Goal: Information Seeking & Learning: Learn about a topic

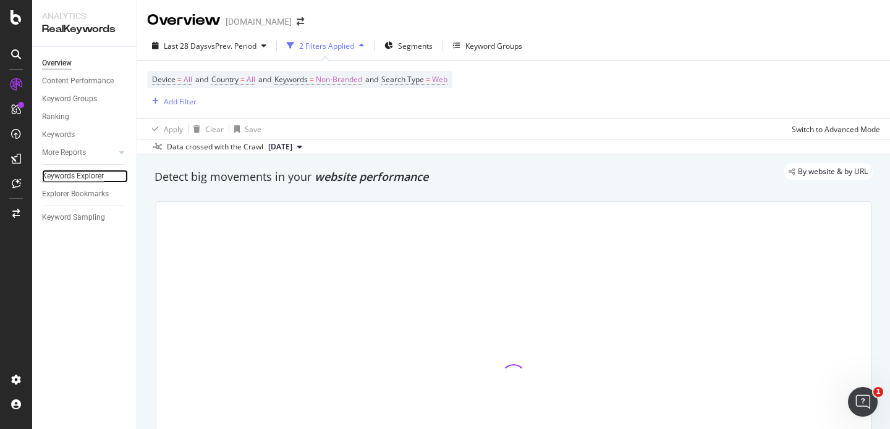
click at [74, 175] on div "Keywords Explorer" at bounding box center [73, 176] width 62 height 13
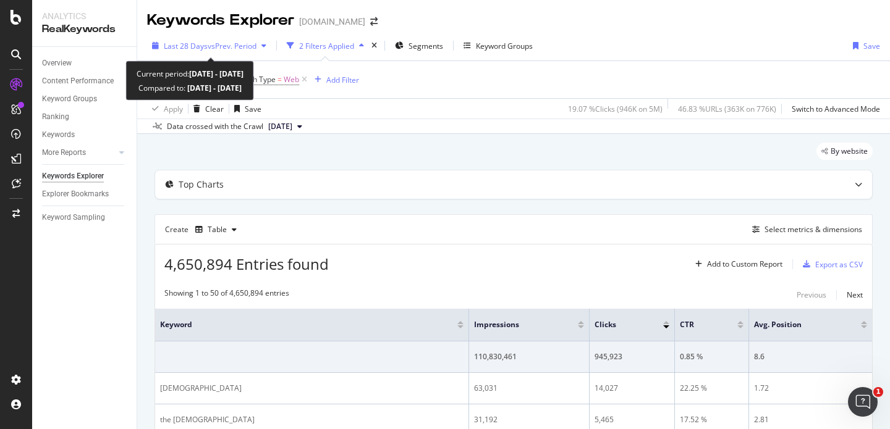
click at [252, 46] on span "vs Prev. Period" at bounding box center [232, 46] width 49 height 11
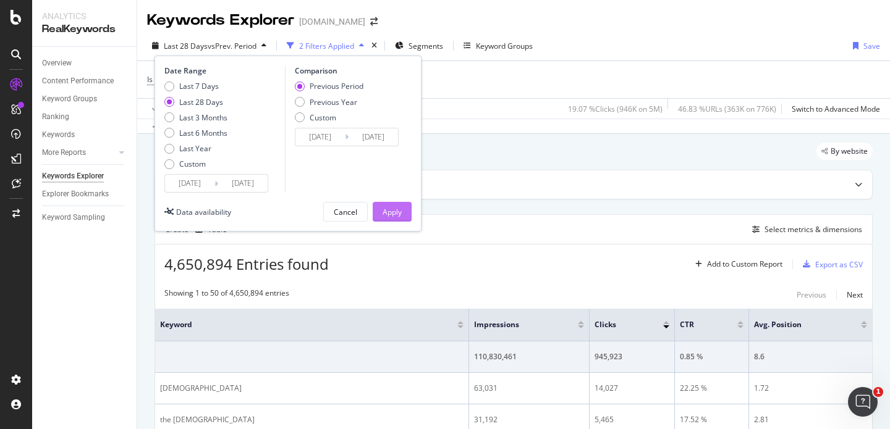
click at [400, 214] on div "Apply" at bounding box center [391, 212] width 19 height 11
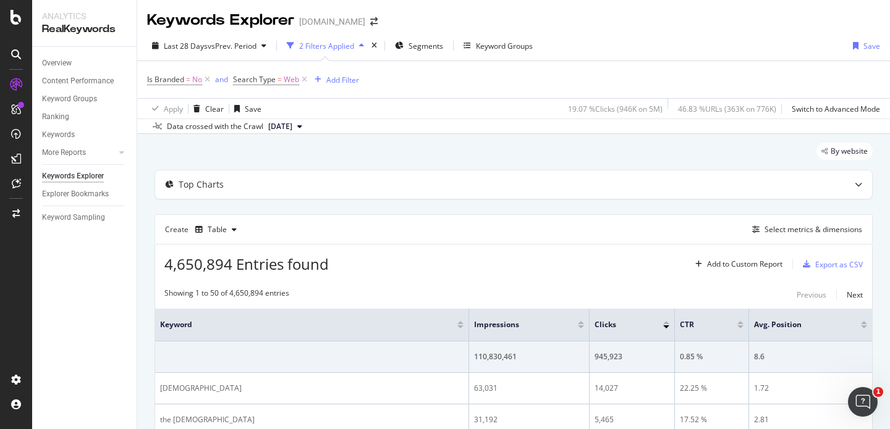
scroll to position [51, 0]
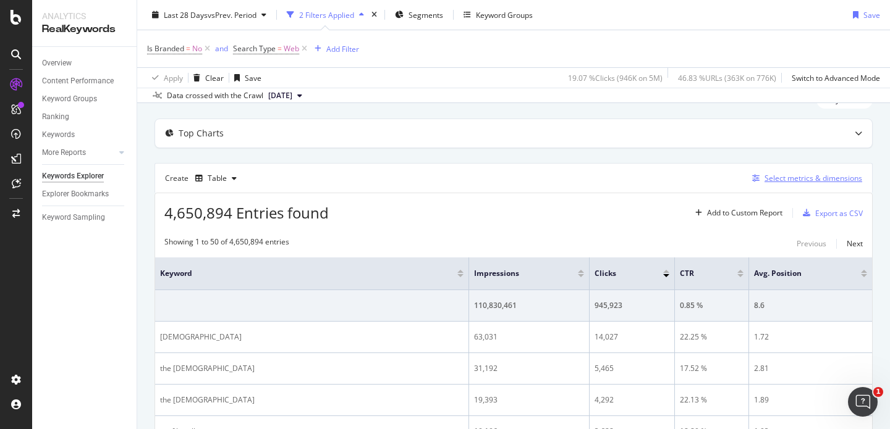
click at [796, 177] on div "Select metrics & dimensions" at bounding box center [813, 178] width 98 height 11
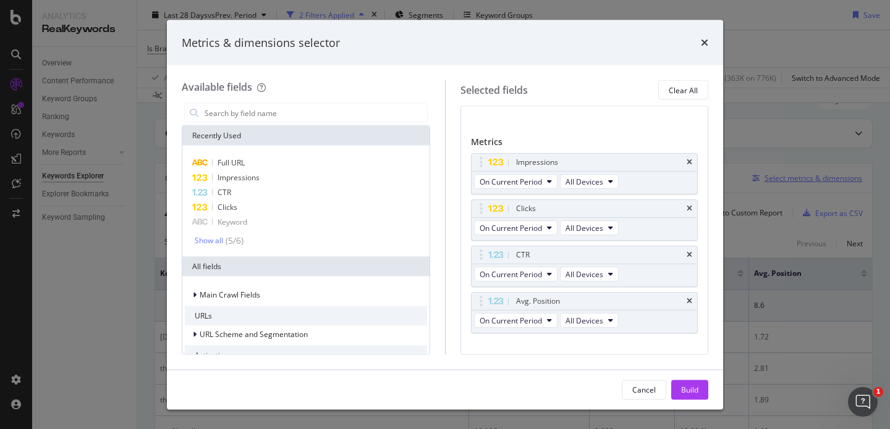
scroll to position [69, 0]
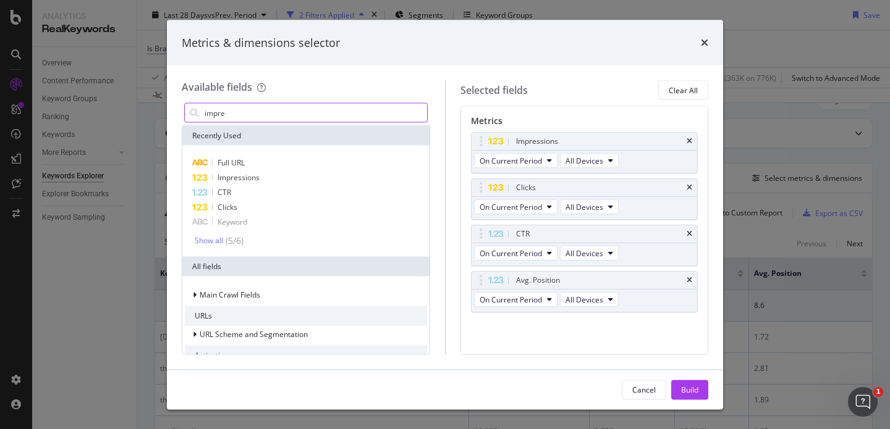
click at [240, 114] on input "impre" at bounding box center [315, 113] width 224 height 19
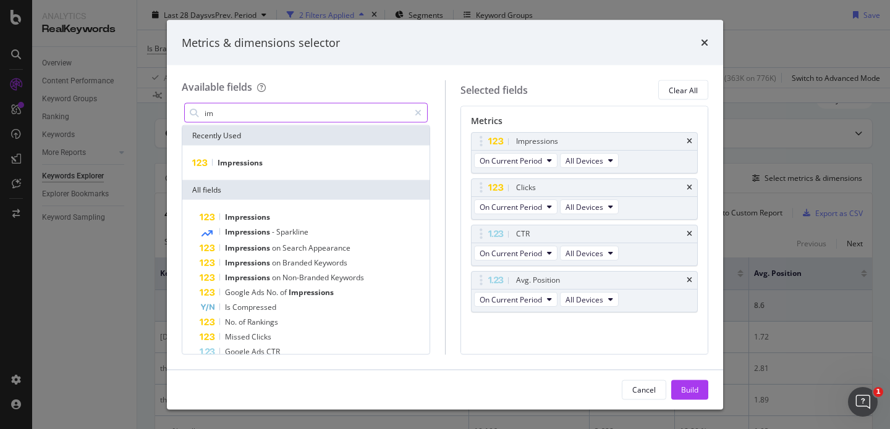
type input "i"
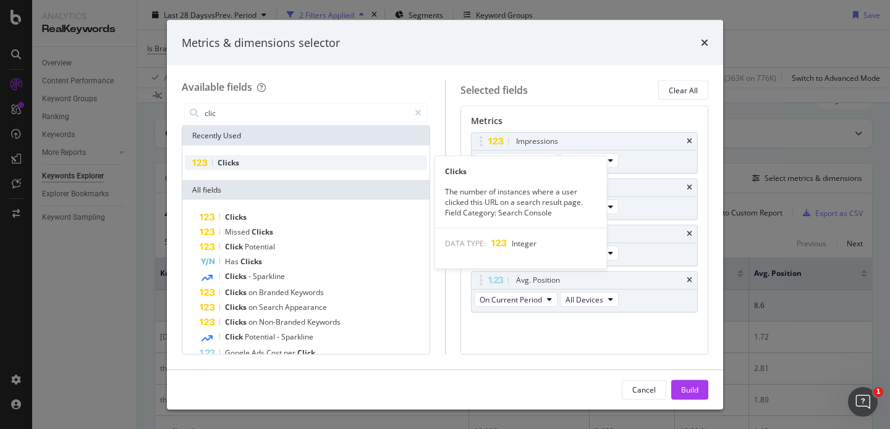
type input "clic"
click at [231, 161] on span "Clicks" at bounding box center [228, 163] width 22 height 11
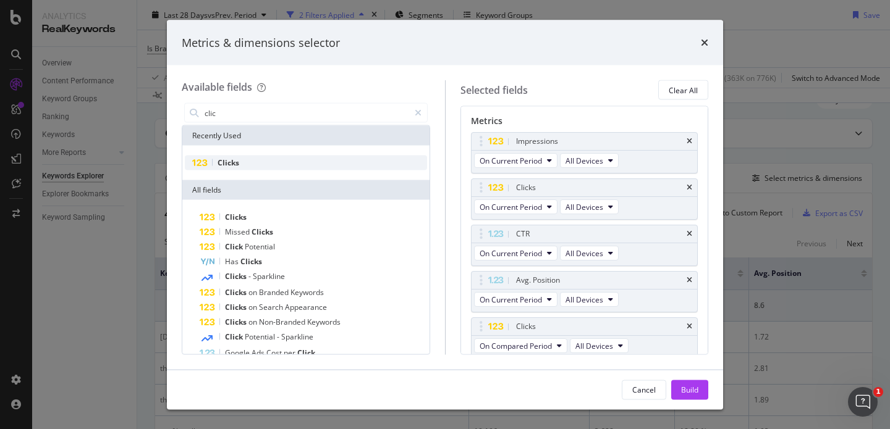
scroll to position [74, 0]
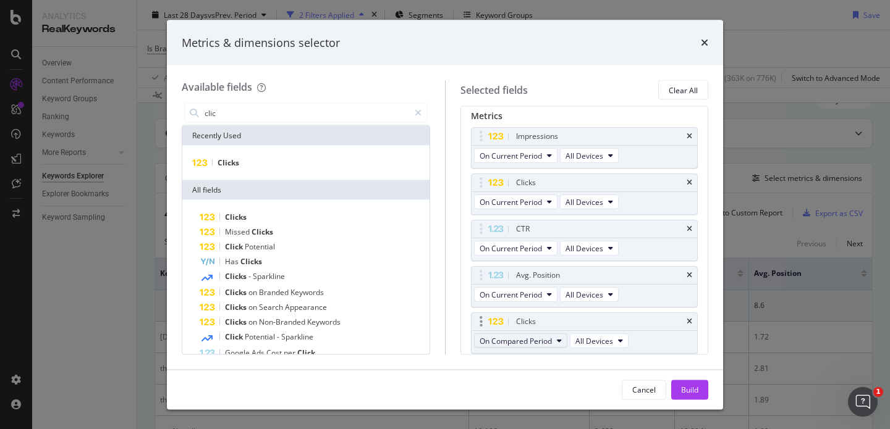
click at [551, 340] on span "On Compared Period" at bounding box center [515, 340] width 72 height 11
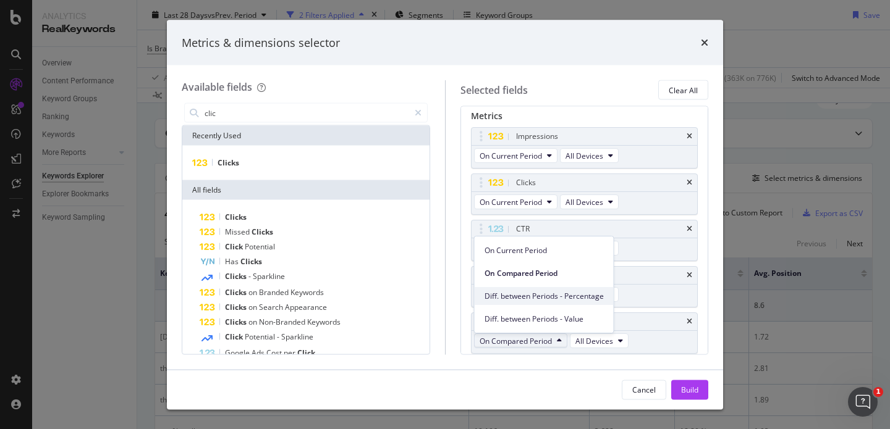
click at [555, 298] on span "Diff. between Periods - Percentage" at bounding box center [543, 296] width 119 height 11
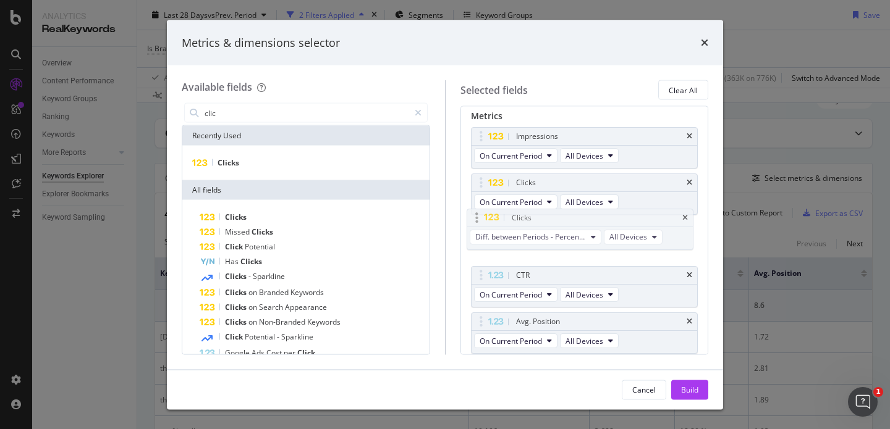
drag, startPoint x: 540, startPoint y: 324, endPoint x: 535, endPoint y: 220, distance: 103.9
click at [535, 220] on body "Analytics RealKeywords Overview Content Performance Keyword Groups Ranking Keyw…" at bounding box center [445, 214] width 890 height 429
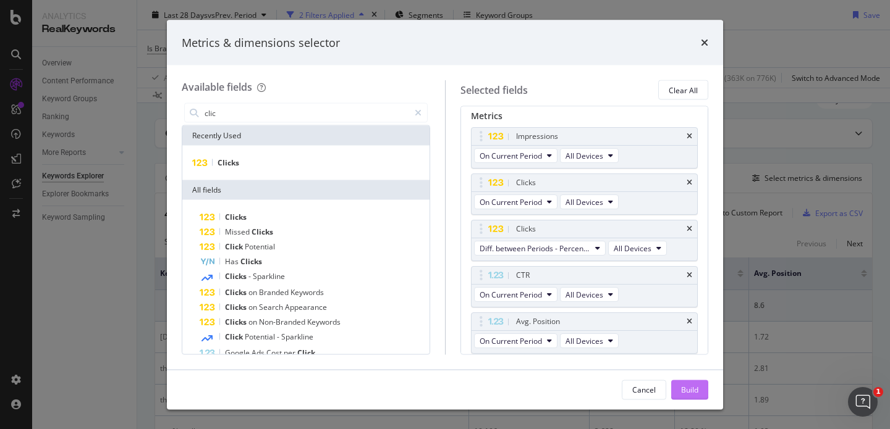
click at [692, 390] on div "Build" at bounding box center [689, 389] width 17 height 11
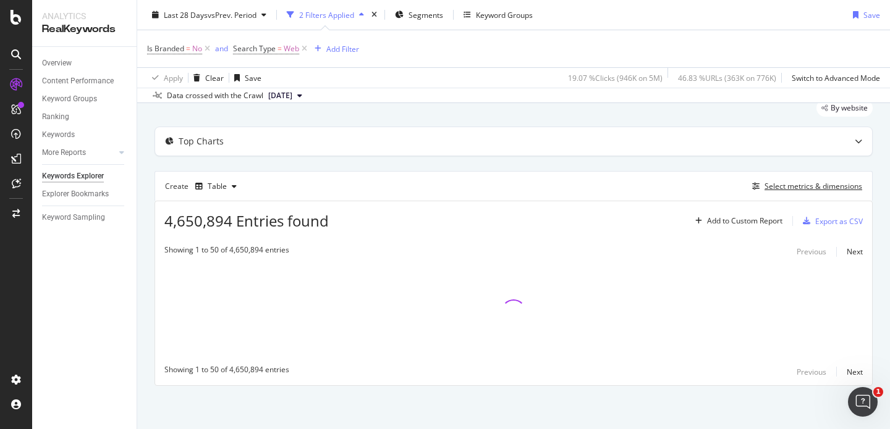
scroll to position [44, 0]
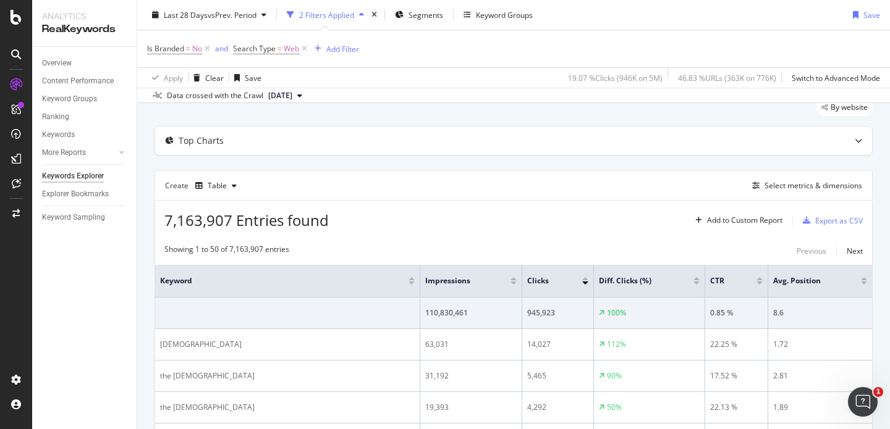
click at [693, 283] on div at bounding box center [696, 283] width 6 height 3
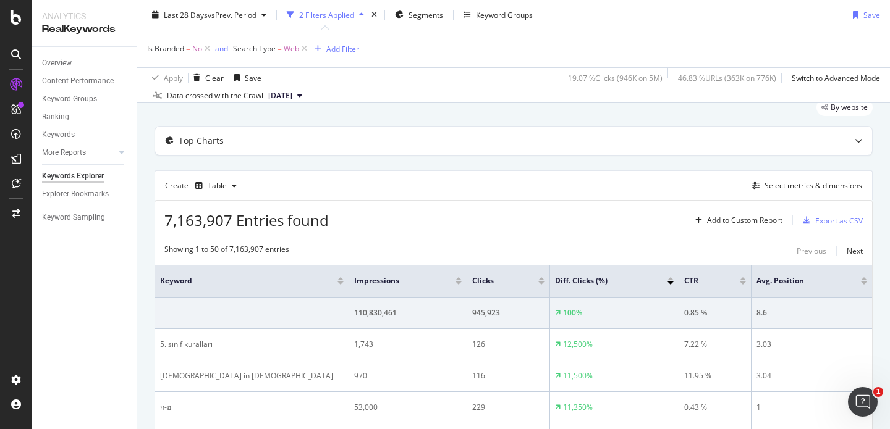
click at [670, 278] on div at bounding box center [670, 278] width 6 height 3
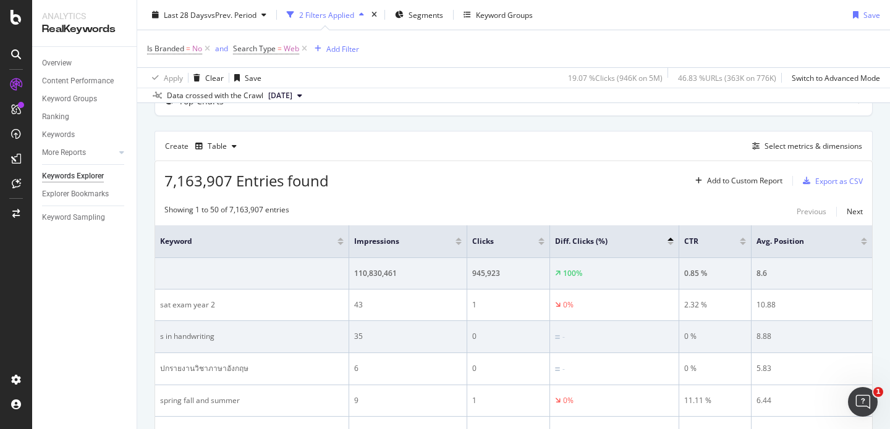
scroll to position [107, 0]
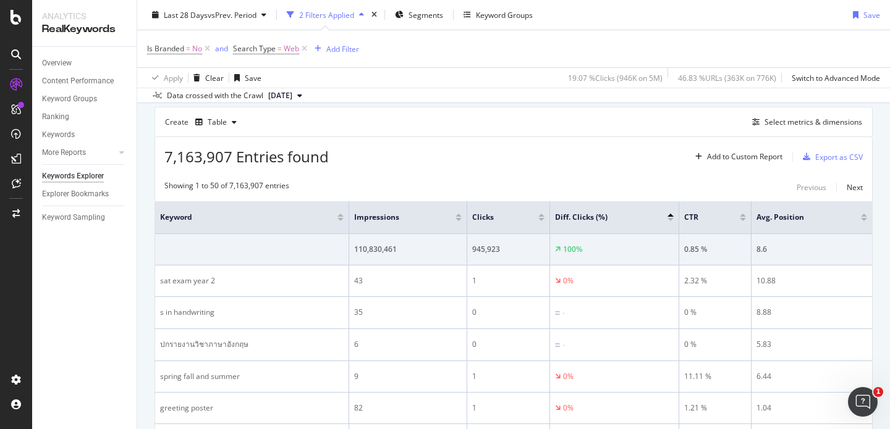
click at [539, 214] on div at bounding box center [541, 215] width 6 height 3
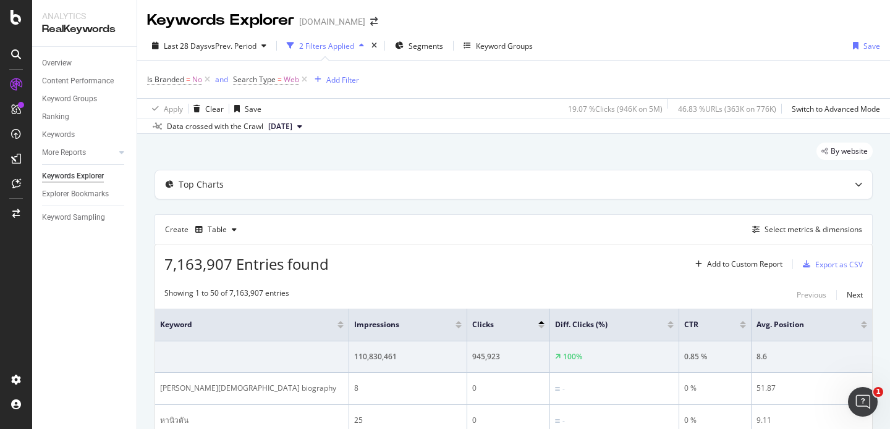
click at [541, 326] on div at bounding box center [541, 327] width 6 height 3
click at [348, 76] on div "Add Filter" at bounding box center [342, 80] width 33 height 11
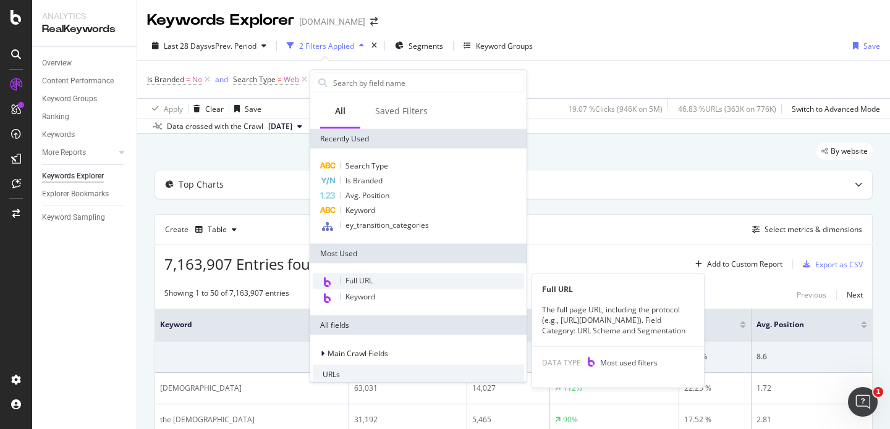
click at [372, 282] on span "Full URL" at bounding box center [358, 281] width 27 height 11
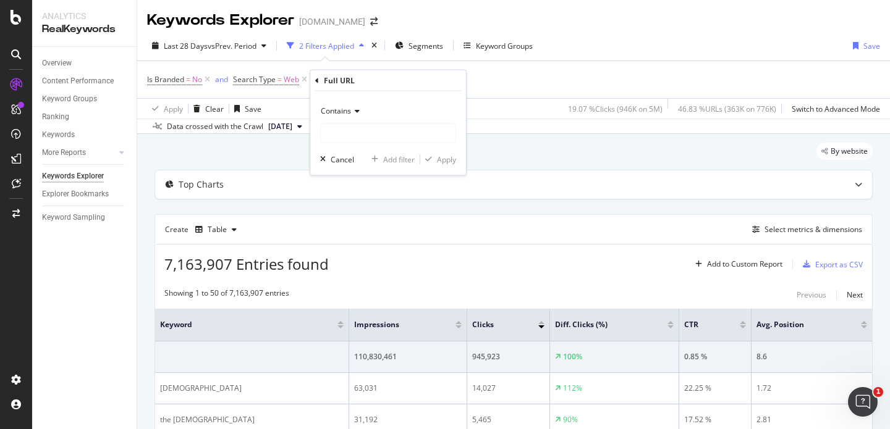
click at [345, 110] on span "Contains" at bounding box center [336, 111] width 30 height 11
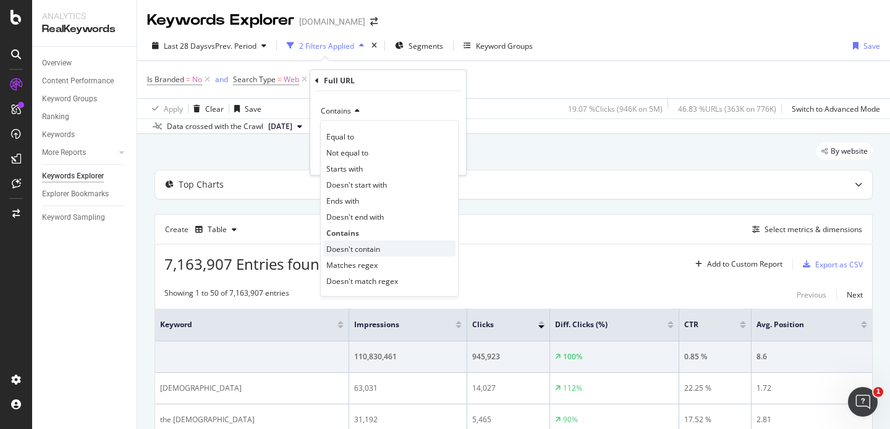
click at [359, 246] on span "Doesn't contain" at bounding box center [353, 248] width 54 height 11
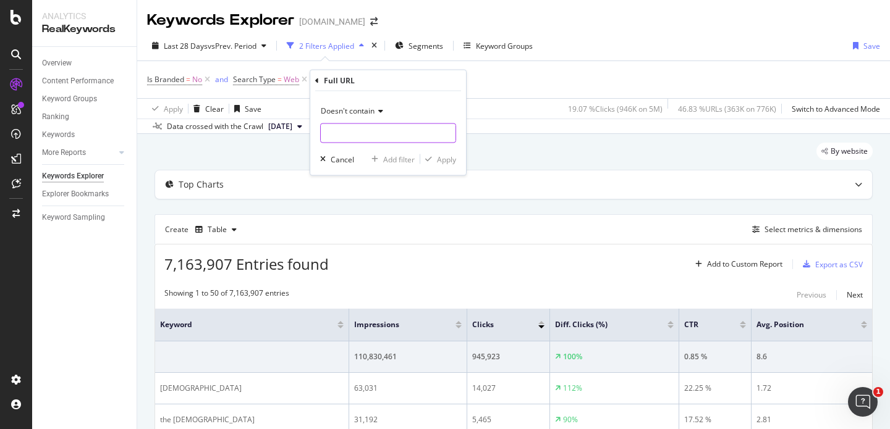
click at [343, 135] on input "text" at bounding box center [388, 134] width 135 height 20
type input "/teaching-wiki/"
click at [448, 161] on div "Apply" at bounding box center [446, 159] width 19 height 11
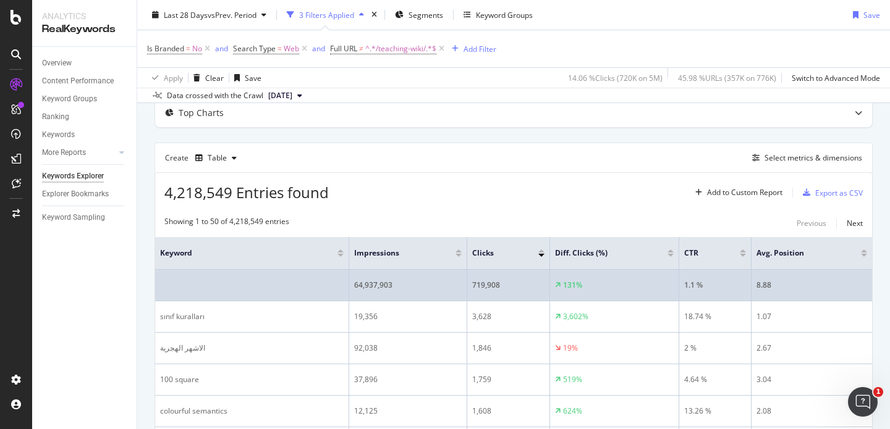
scroll to position [72, 0]
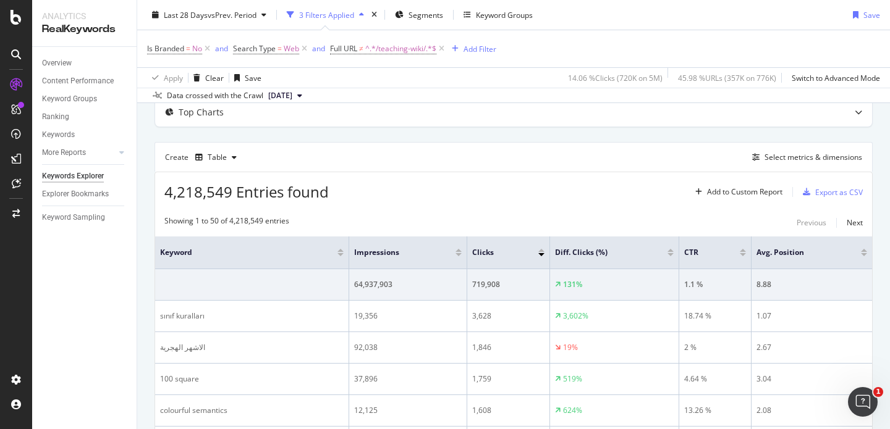
click at [671, 255] on div at bounding box center [670, 254] width 6 height 3
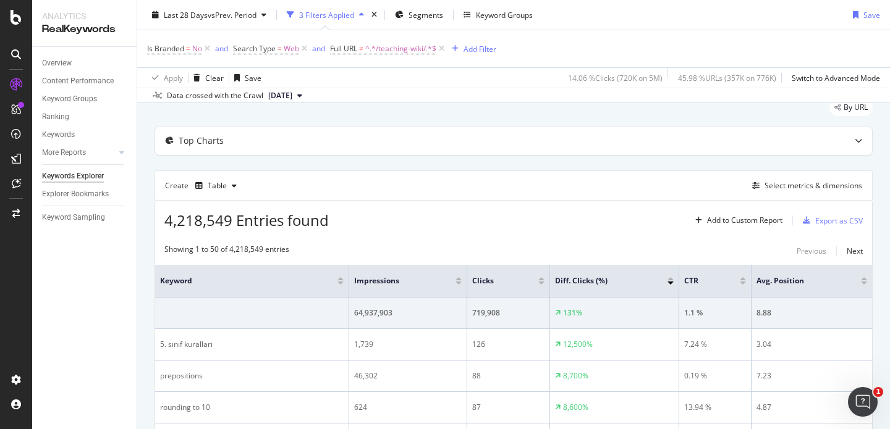
scroll to position [72, 0]
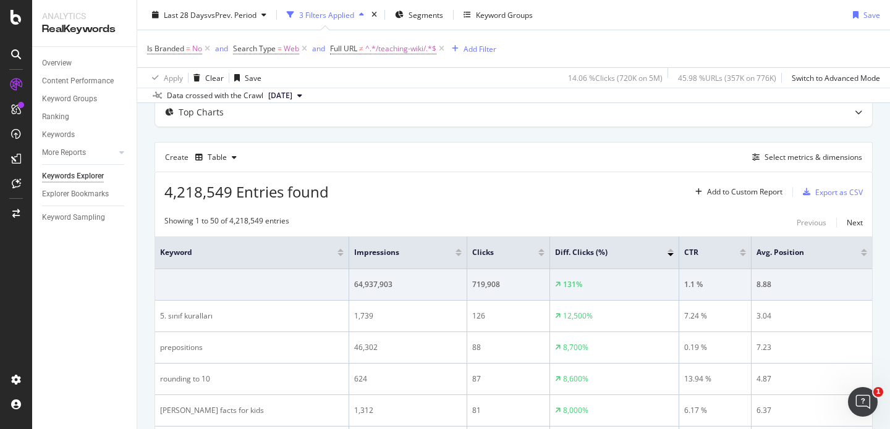
click at [671, 245] on th "Diff. Clicks (%)" at bounding box center [614, 253] width 129 height 33
click at [670, 251] on div at bounding box center [670, 250] width 6 height 3
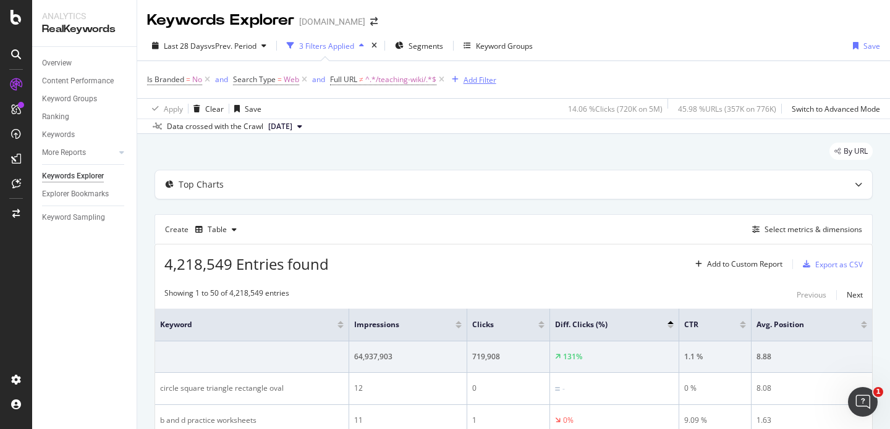
click at [482, 81] on div "Add Filter" at bounding box center [479, 80] width 33 height 11
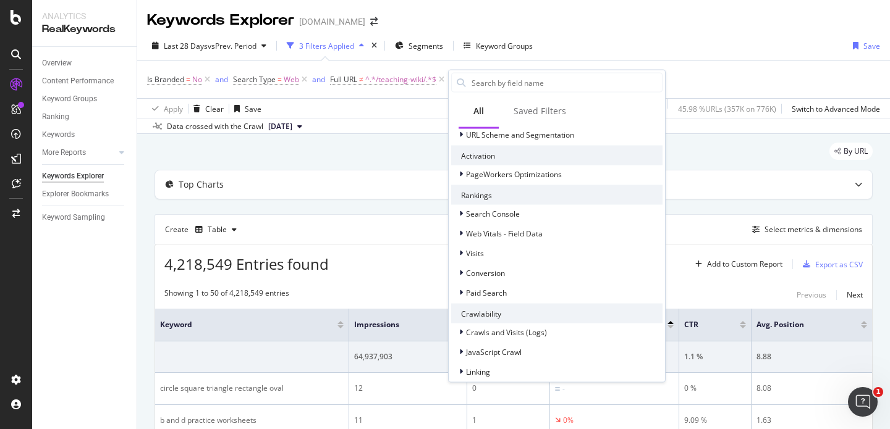
scroll to position [274, 0]
click at [550, 209] on div "Search Console" at bounding box center [556, 212] width 211 height 17
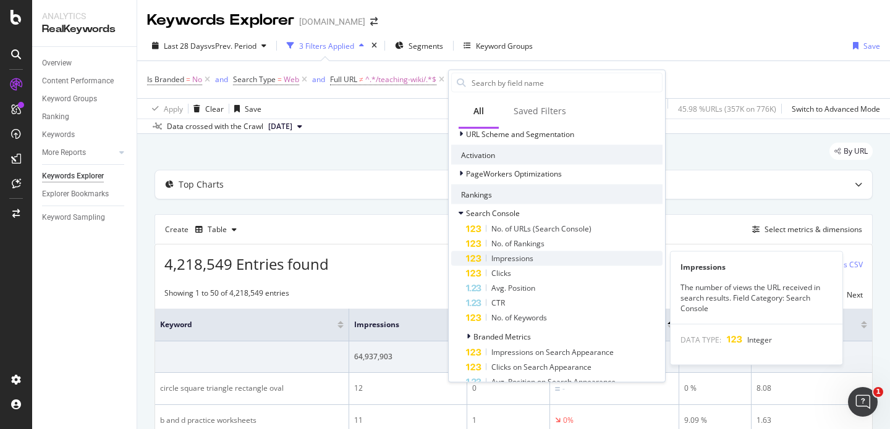
click at [526, 256] on span "Impressions" at bounding box center [512, 258] width 42 height 11
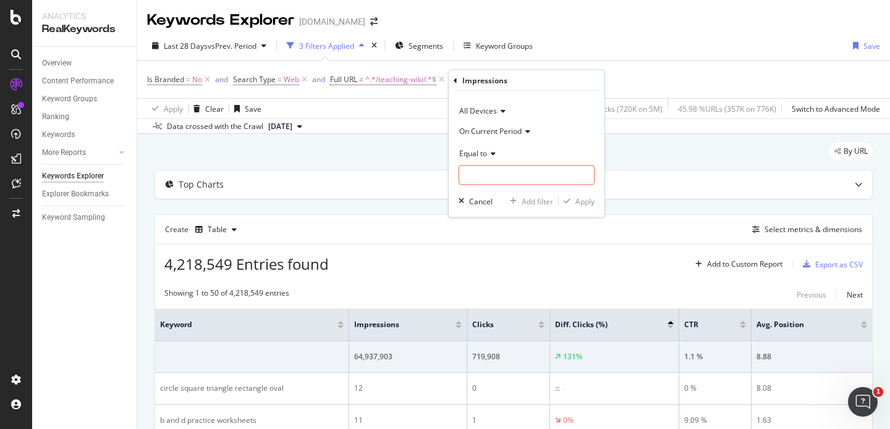
click at [489, 150] on icon at bounding box center [491, 152] width 9 height 7
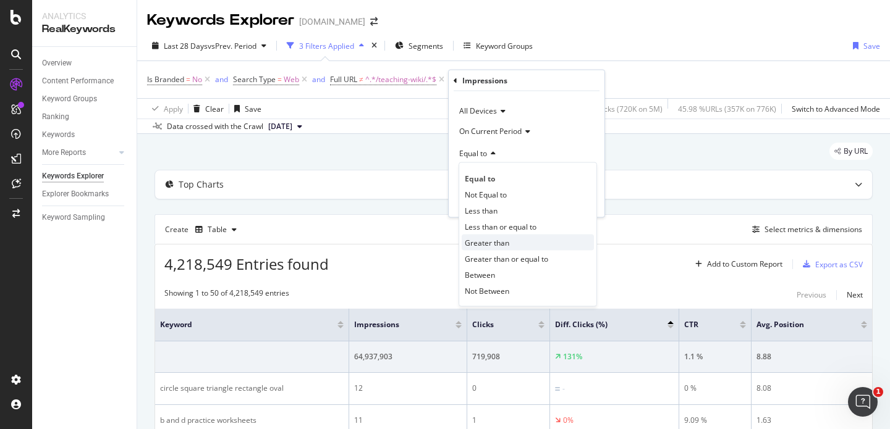
click at [503, 243] on span "Greater than" at bounding box center [487, 242] width 44 height 11
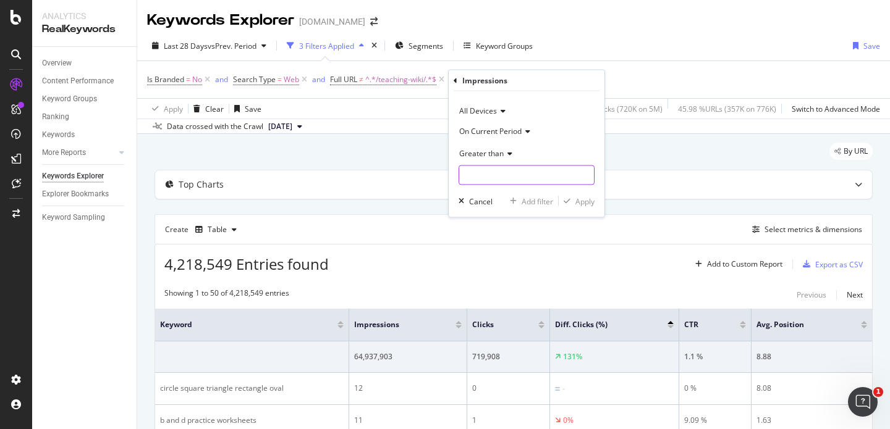
click at [479, 171] on input "number" at bounding box center [526, 176] width 136 height 20
type input "30"
click at [581, 208] on div "All Devices On Current Period Greater than 30 Cancel Add filter Apply" at bounding box center [526, 154] width 156 height 126
click at [583, 202] on div "Apply" at bounding box center [584, 201] width 19 height 11
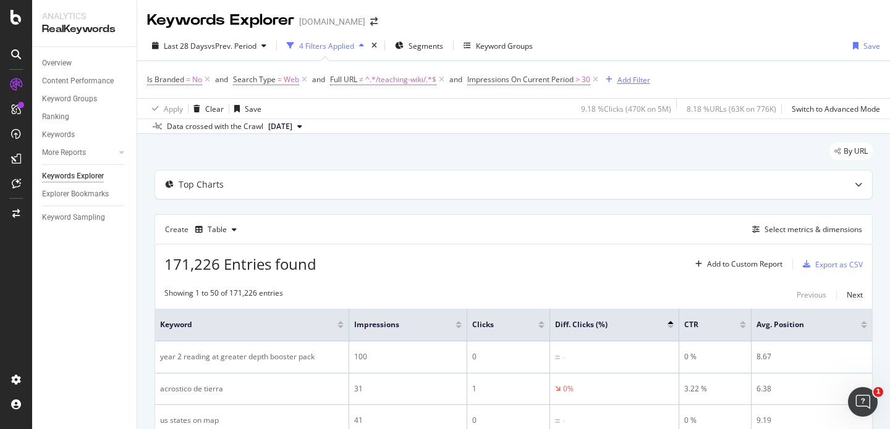
click at [634, 82] on div "Add Filter" at bounding box center [633, 80] width 33 height 11
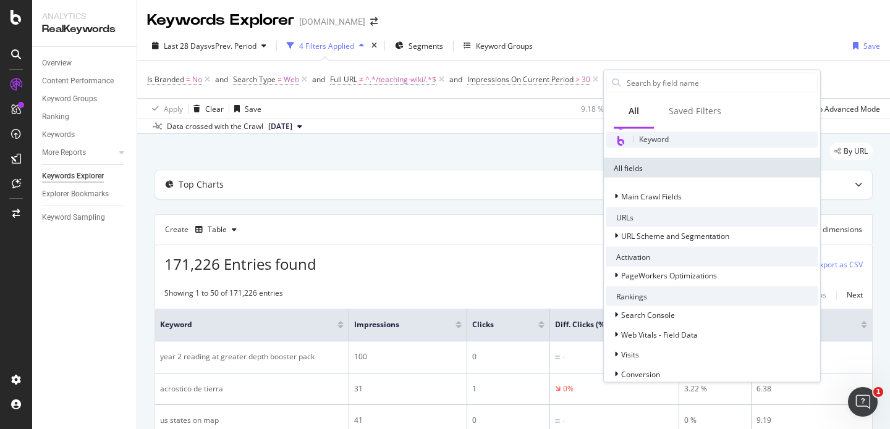
scroll to position [173, 0]
click at [653, 308] on div "Search Console" at bounding box center [640, 314] width 69 height 12
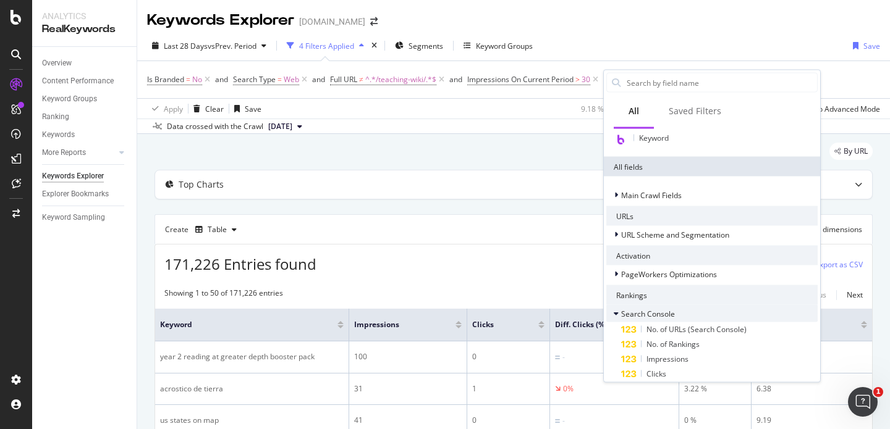
scroll to position [269, 0]
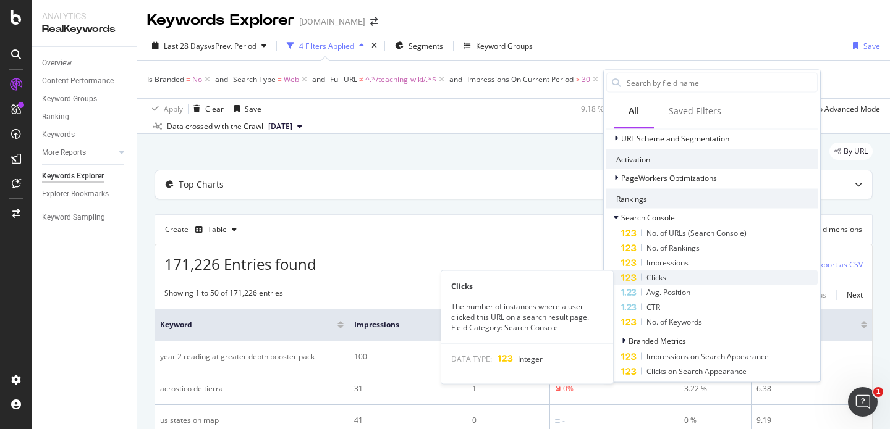
click at [652, 282] on span "Clicks" at bounding box center [656, 277] width 20 height 11
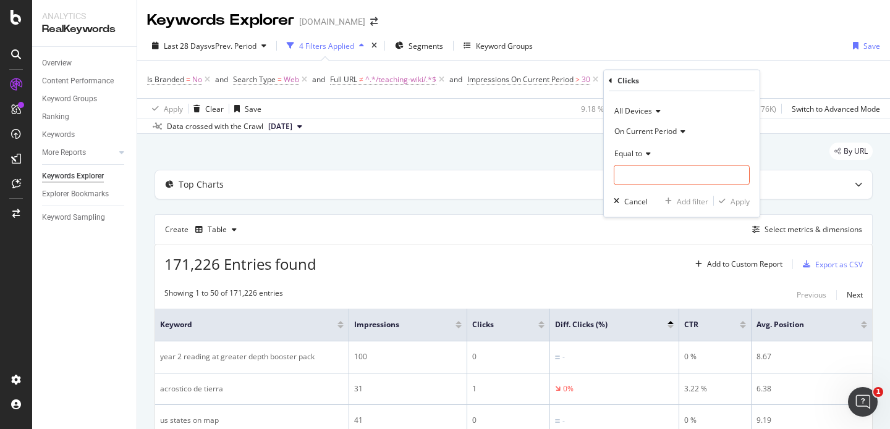
click at [647, 150] on icon at bounding box center [646, 152] width 9 height 7
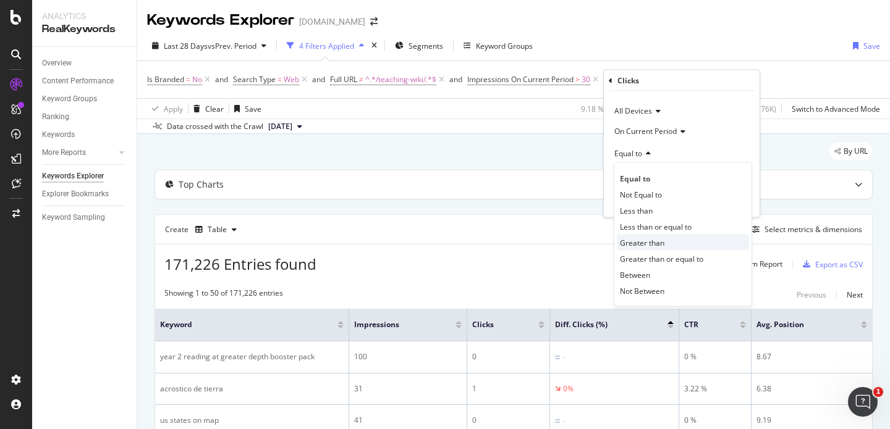
click at [642, 243] on span "Greater than" at bounding box center [642, 242] width 44 height 11
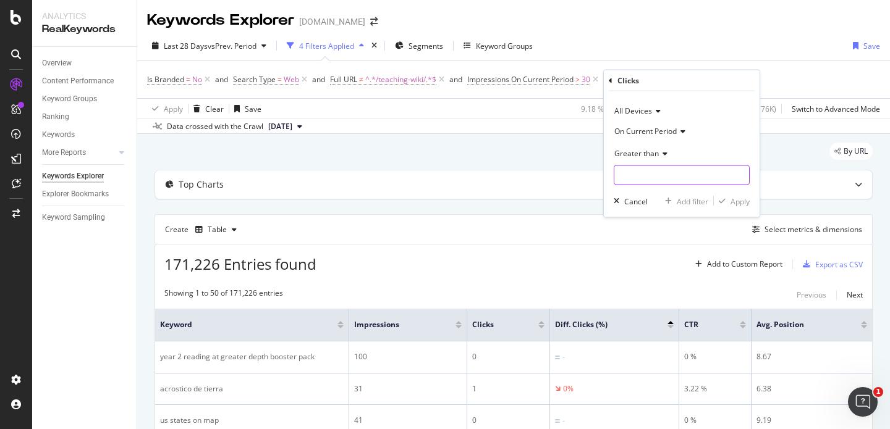
click at [650, 174] on input "number" at bounding box center [681, 176] width 136 height 20
type input "5"
click at [733, 201] on div "Apply" at bounding box center [739, 201] width 19 height 11
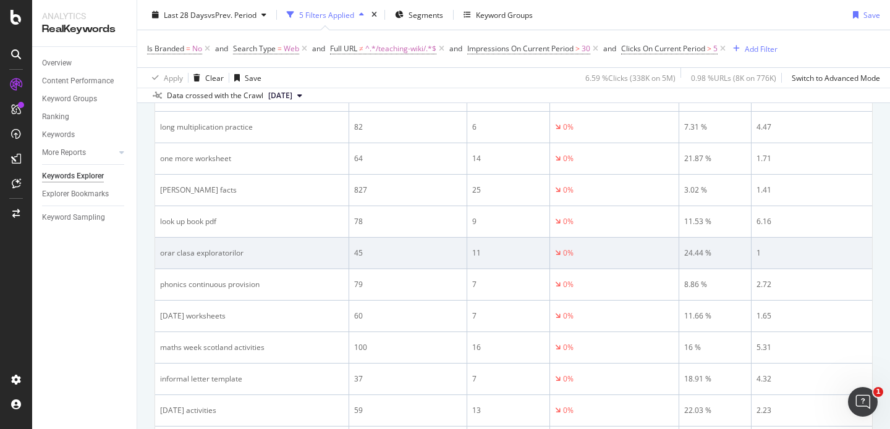
scroll to position [1177, 0]
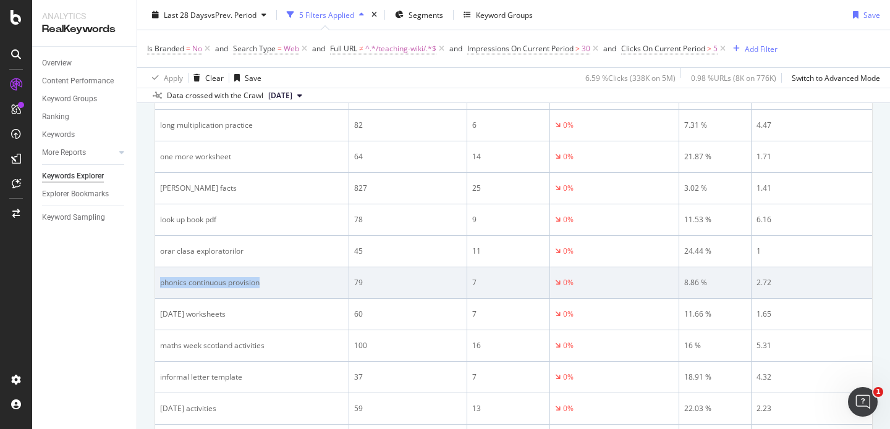
drag, startPoint x: 281, startPoint y: 284, endPoint x: 160, endPoint y: 286, distance: 121.1
click at [160, 286] on div "phonics continuous provision" at bounding box center [251, 282] width 183 height 11
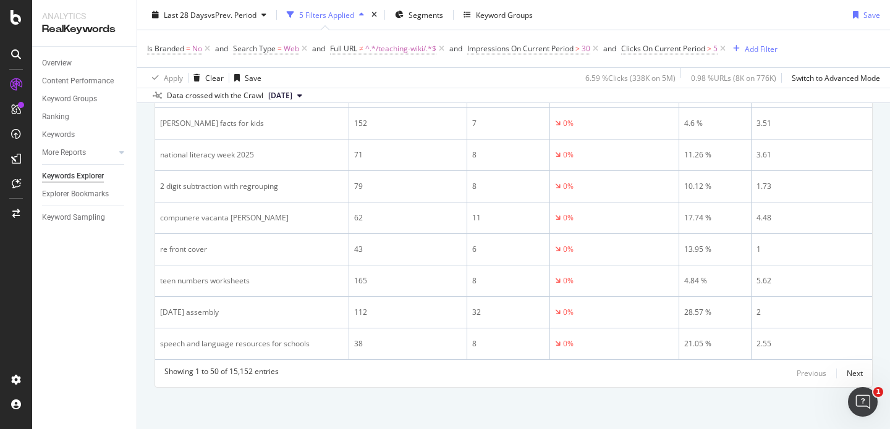
scroll to position [1559, 0]
click at [857, 369] on div "Next" at bounding box center [854, 371] width 16 height 11
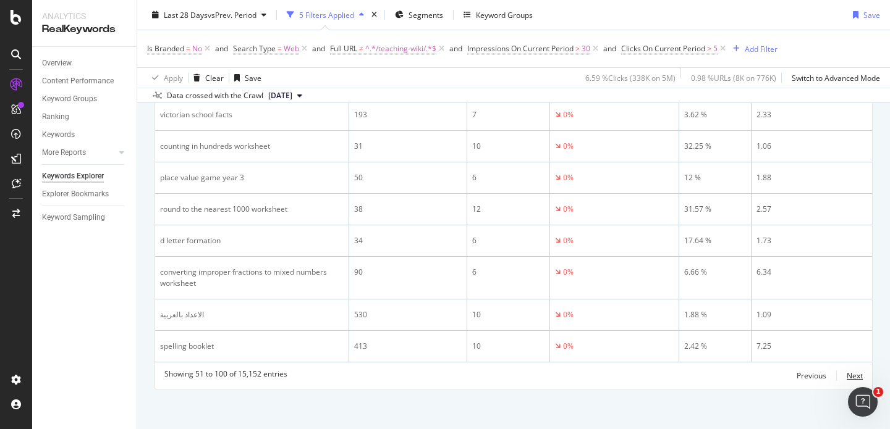
scroll to position [1570, 0]
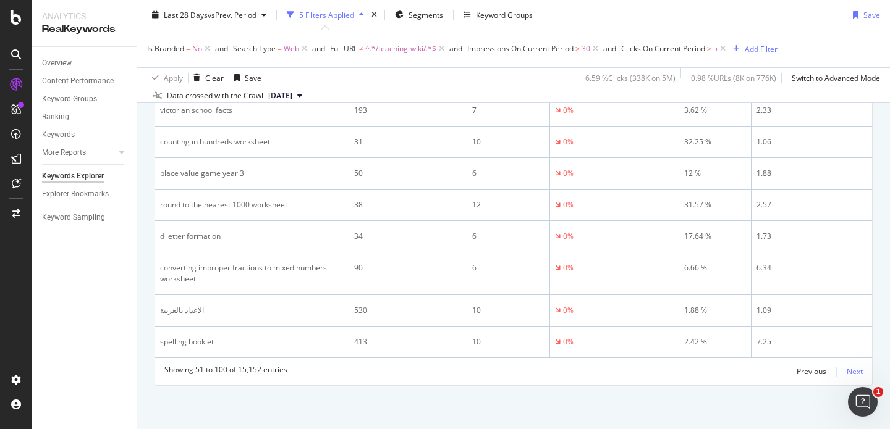
click at [850, 368] on div "Next" at bounding box center [854, 371] width 16 height 11
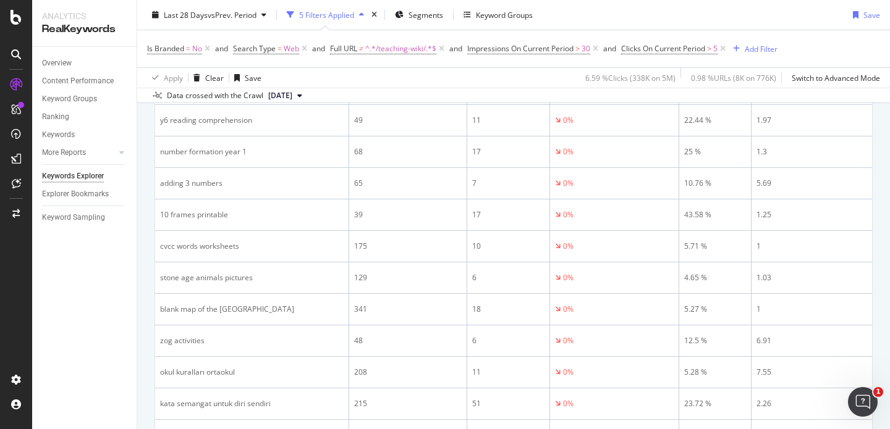
scroll to position [703, 0]
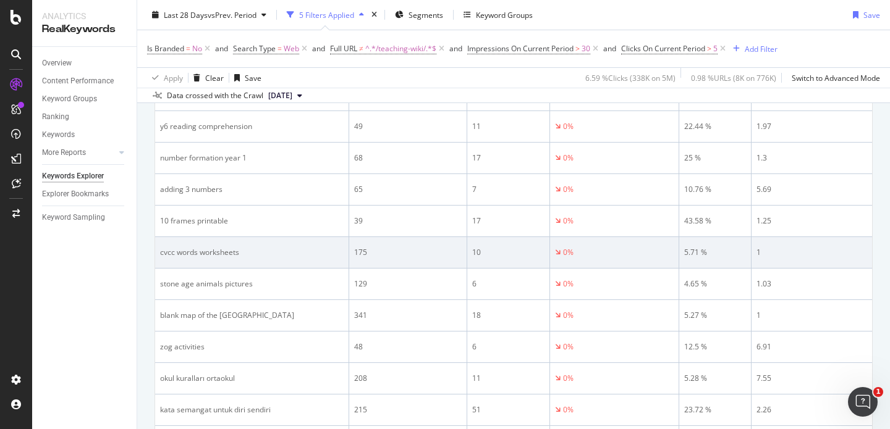
click at [210, 255] on div "cvcc words worksheets" at bounding box center [251, 252] width 183 height 11
copy div "cvcc words worksheets"
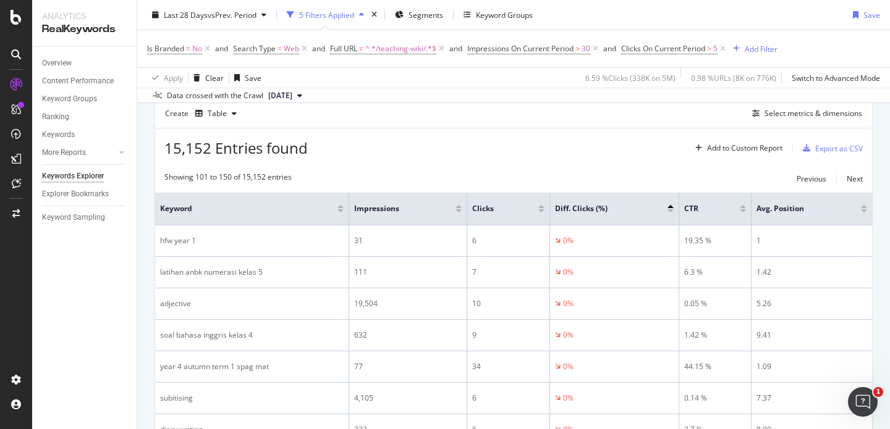
scroll to position [0, 0]
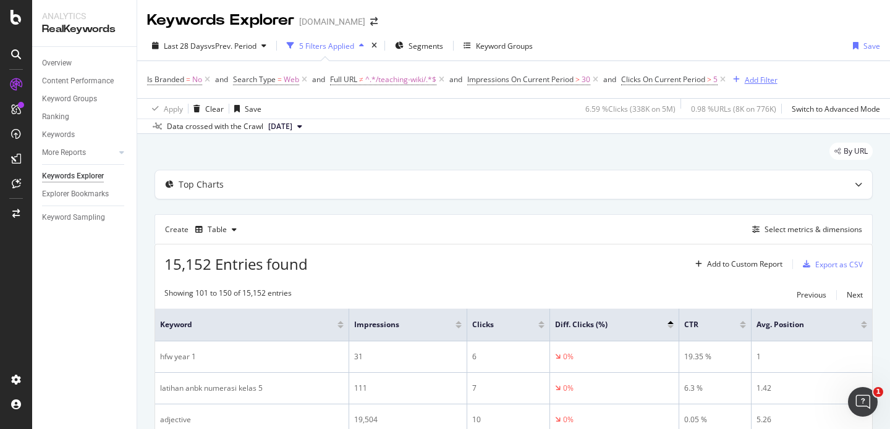
click at [767, 80] on div "Add Filter" at bounding box center [760, 80] width 33 height 11
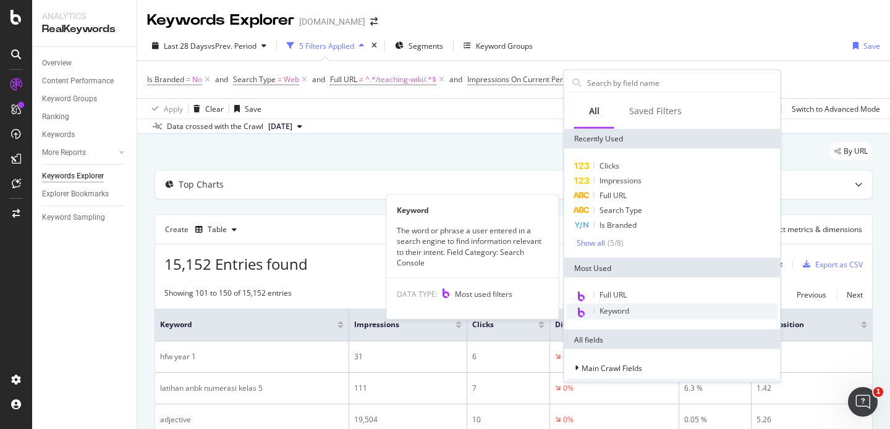
click at [617, 313] on span "Keyword" at bounding box center [614, 311] width 30 height 11
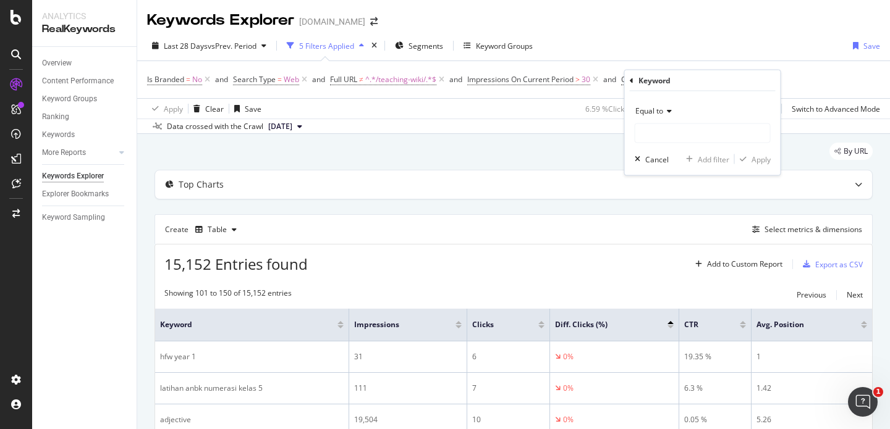
click at [662, 111] on span "Equal to" at bounding box center [649, 111] width 28 height 11
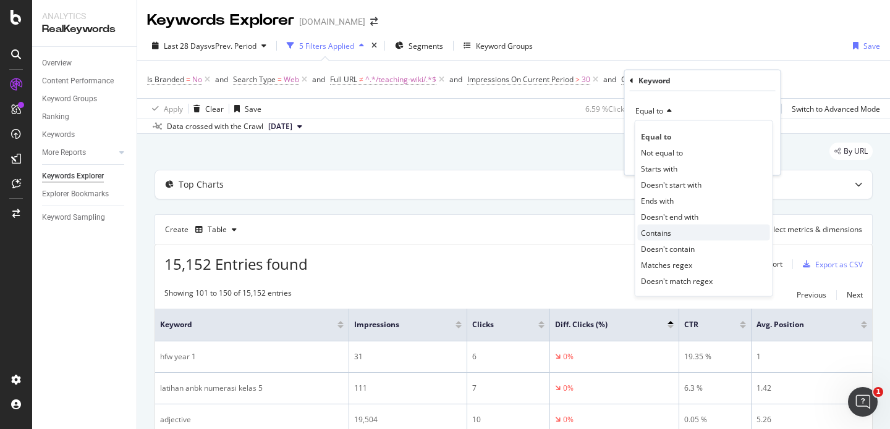
click at [660, 232] on span "Contains" at bounding box center [656, 232] width 30 height 11
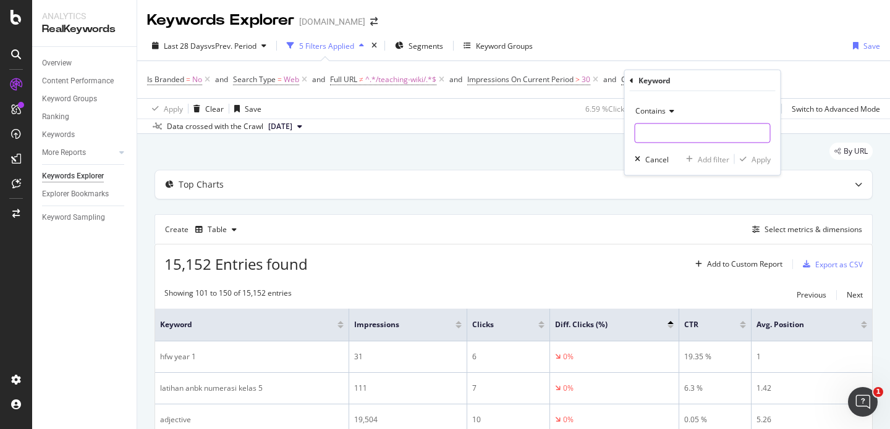
click at [653, 135] on input "text" at bounding box center [702, 134] width 135 height 20
type input "phonics"
click at [762, 163] on div "Apply" at bounding box center [760, 159] width 19 height 11
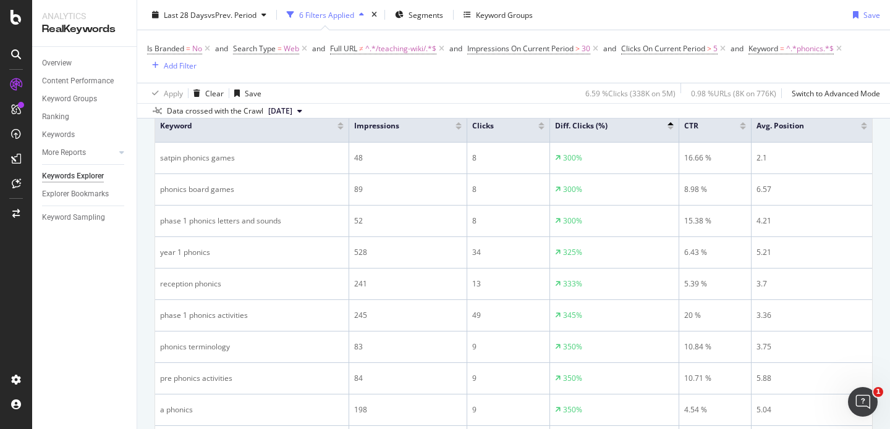
scroll to position [219, 0]
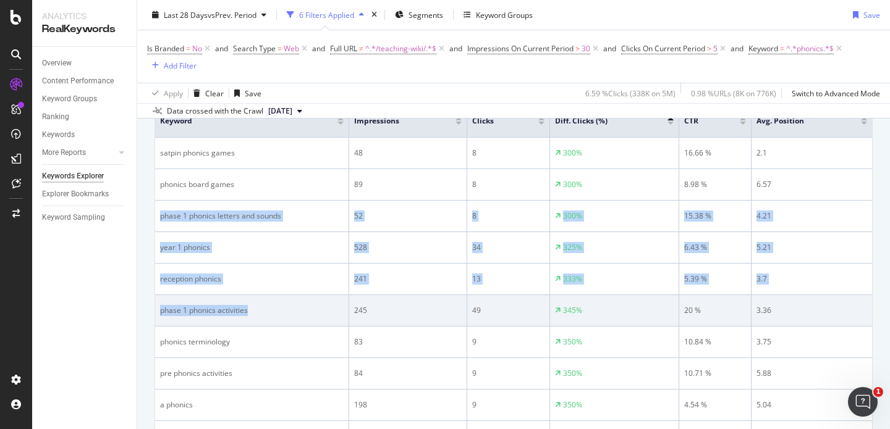
drag, startPoint x: 161, startPoint y: 214, endPoint x: 250, endPoint y: 312, distance: 132.1
click at [263, 318] on td "phase 1 phonics activities" at bounding box center [252, 311] width 194 height 32
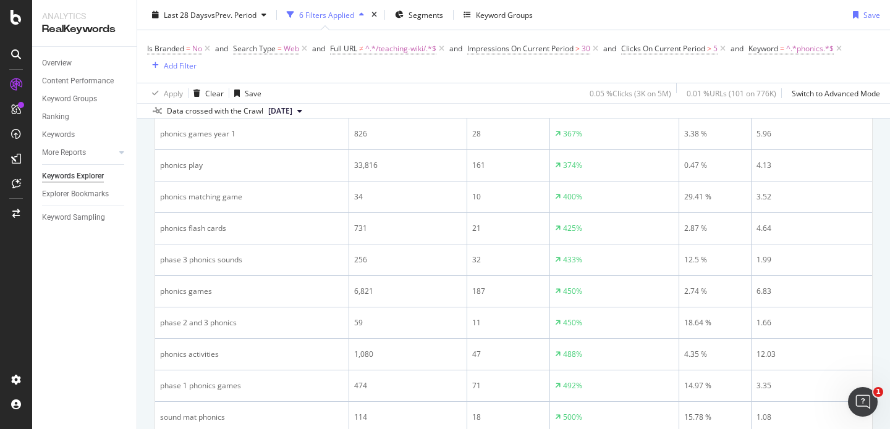
scroll to position [552, 0]
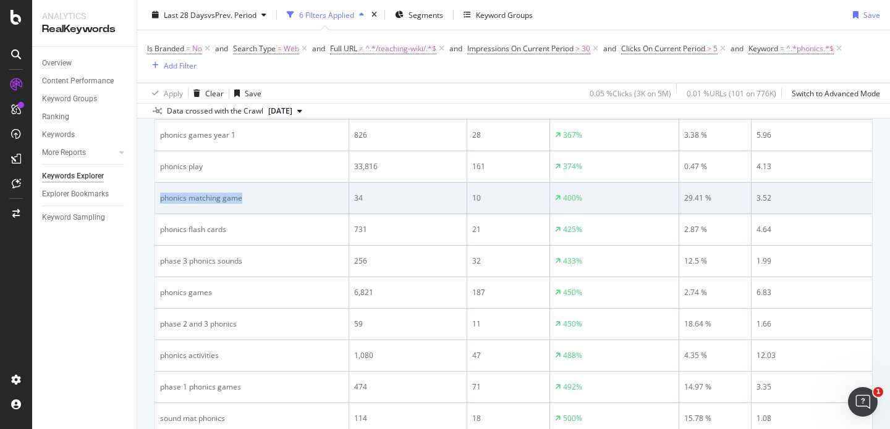
drag, startPoint x: 253, startPoint y: 201, endPoint x: 158, endPoint y: 203, distance: 94.5
click at [158, 203] on td "phonics matching game" at bounding box center [252, 199] width 194 height 32
copy div "phonics matching game"
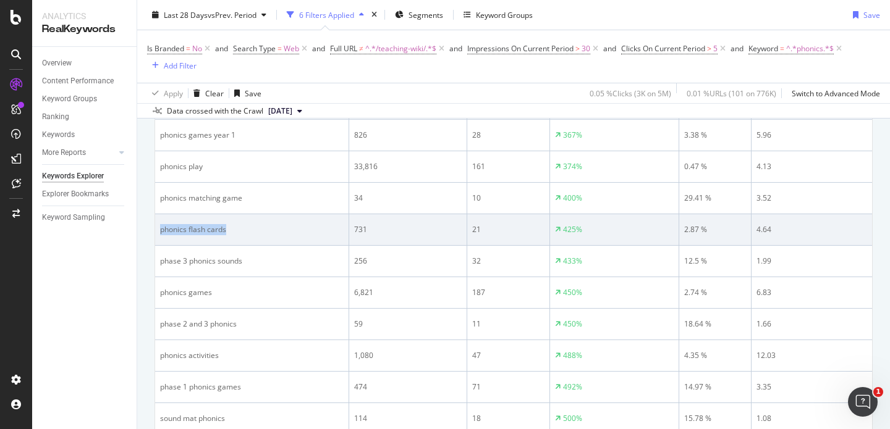
drag, startPoint x: 242, startPoint y: 232, endPoint x: 159, endPoint y: 231, distance: 82.8
click at [159, 231] on td "phonics flash cards" at bounding box center [252, 230] width 194 height 32
copy div "phonics flash cards"
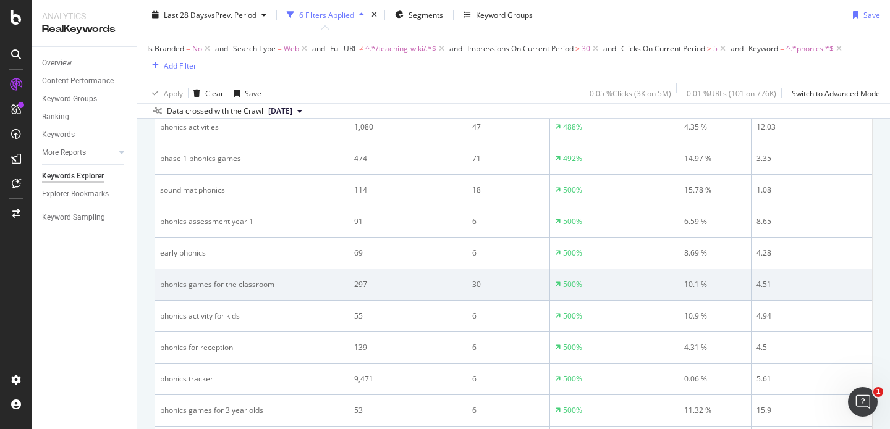
scroll to position [782, 0]
drag, startPoint x: 288, startPoint y: 288, endPoint x: 159, endPoint y: 284, distance: 129.8
click at [159, 284] on td "phonics games for the classroom" at bounding box center [252, 284] width 194 height 32
copy div "phonics games for the classroom"
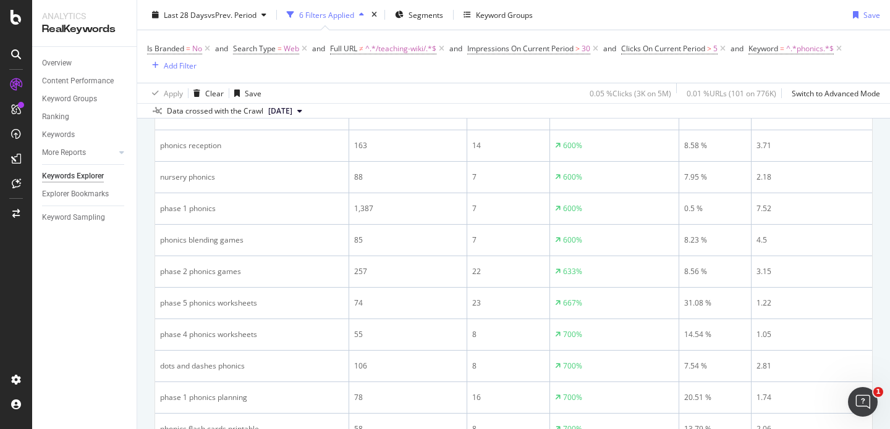
scroll to position [1266, 0]
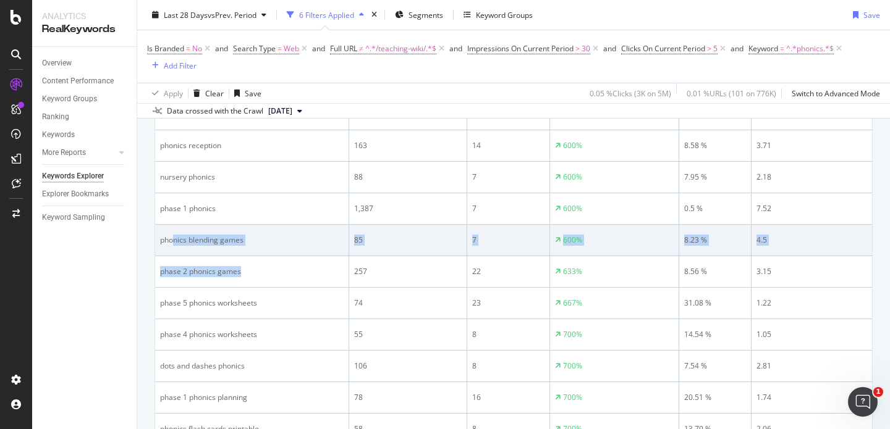
drag, startPoint x: 246, startPoint y: 275, endPoint x: 172, endPoint y: 242, distance: 81.0
click at [172, 242] on div "phonics blending games" at bounding box center [251, 240] width 183 height 11
drag, startPoint x: 161, startPoint y: 242, endPoint x: 246, endPoint y: 240, distance: 85.9
click at [246, 240] on div "phonics blending games" at bounding box center [251, 240] width 183 height 11
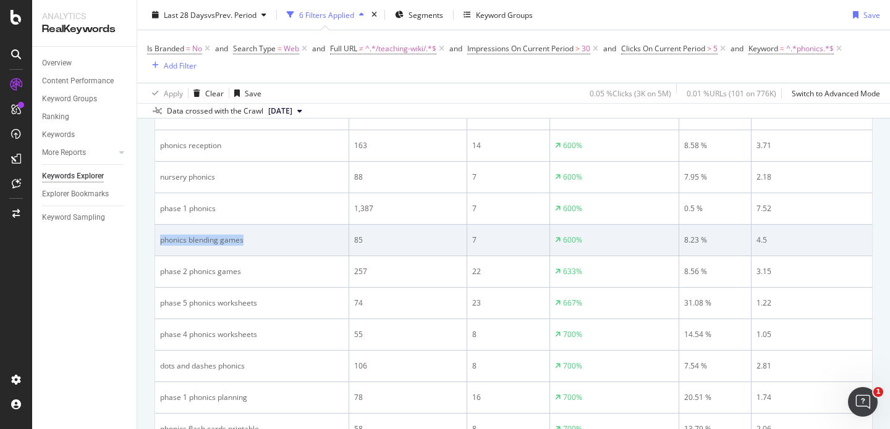
copy div "phonics blending games"
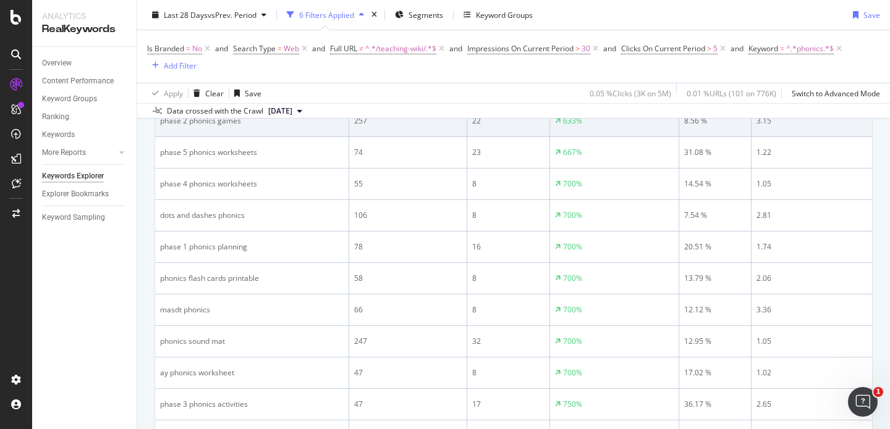
scroll to position [1423, 0]
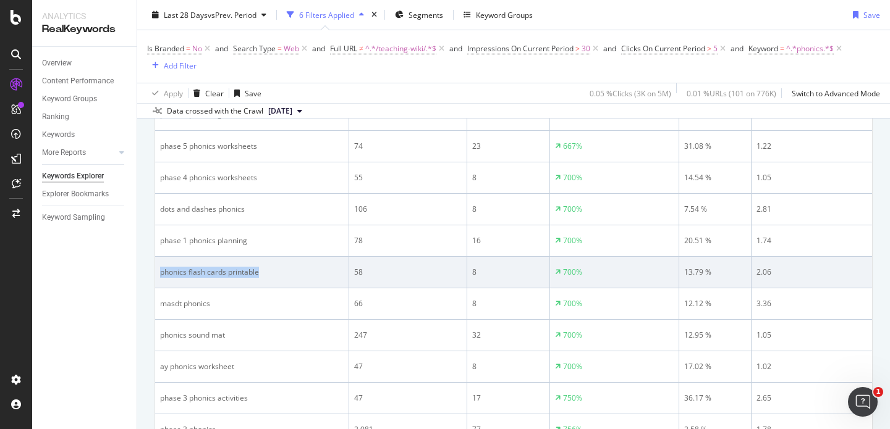
drag, startPoint x: 267, startPoint y: 274, endPoint x: 159, endPoint y: 274, distance: 107.5
click at [159, 274] on td "phonics flash cards printable" at bounding box center [252, 273] width 194 height 32
copy div "phonics flash cards printable"
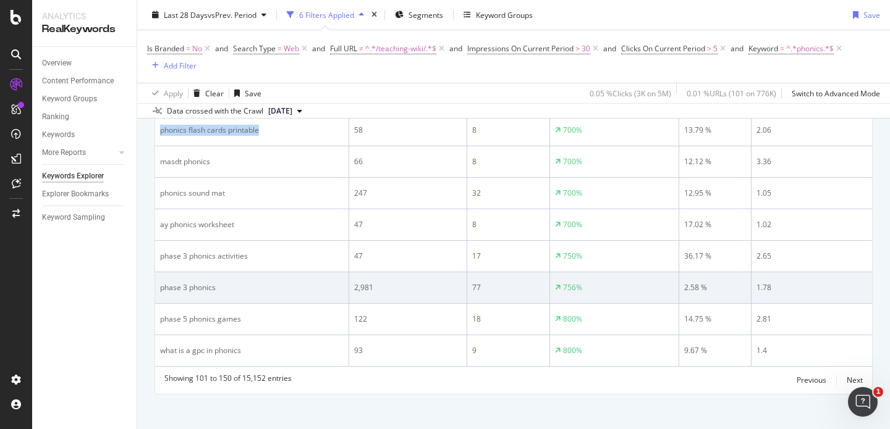
scroll to position [1574, 0]
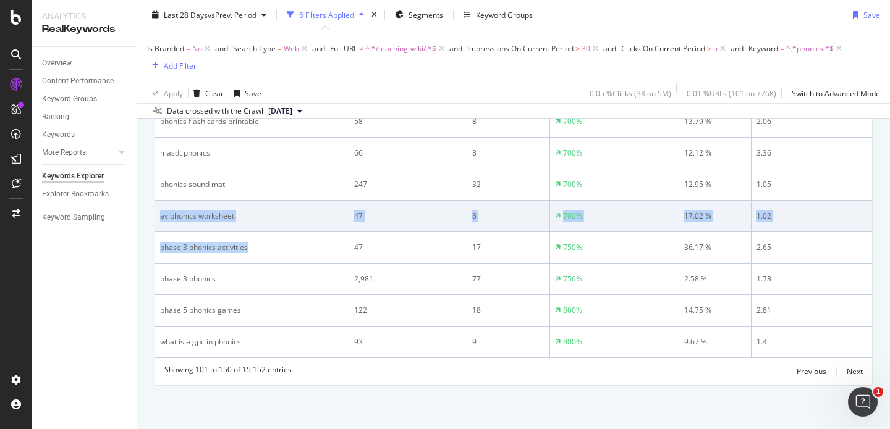
drag, startPoint x: 263, startPoint y: 246, endPoint x: 161, endPoint y: 215, distance: 107.3
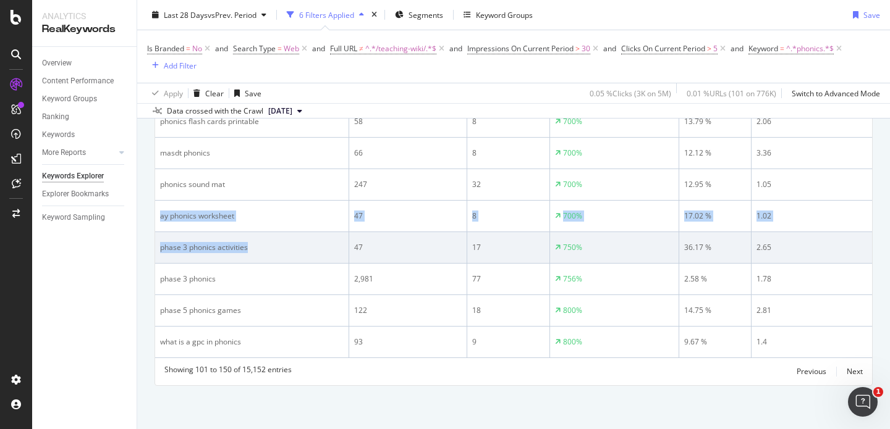
click at [177, 248] on div "phase 3 phonics activities" at bounding box center [251, 247] width 183 height 11
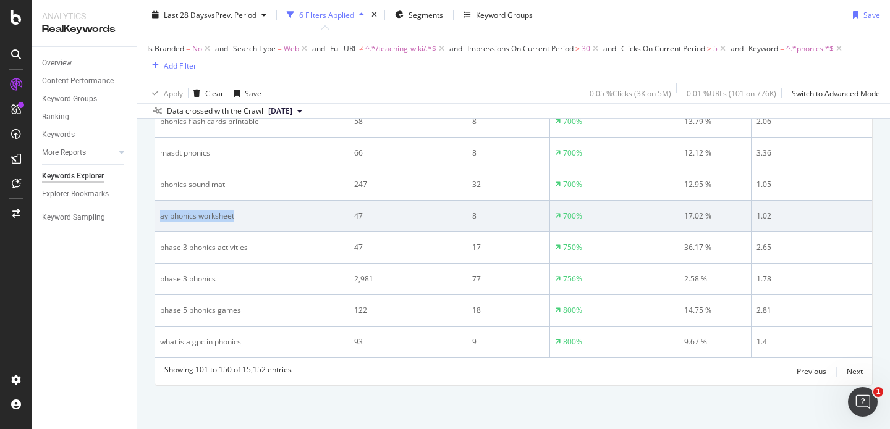
drag, startPoint x: 243, startPoint y: 217, endPoint x: 158, endPoint y: 218, distance: 84.6
click at [158, 218] on td "ay phonics worksheet" at bounding box center [252, 217] width 194 height 32
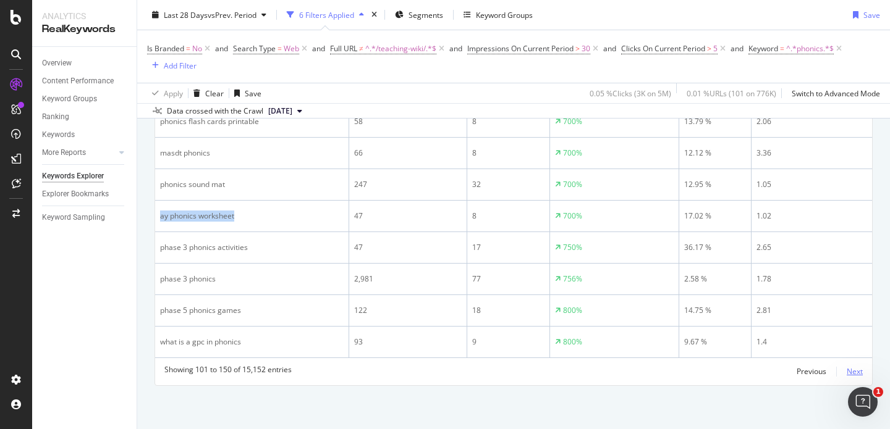
click at [859, 373] on div "Next" at bounding box center [854, 371] width 16 height 11
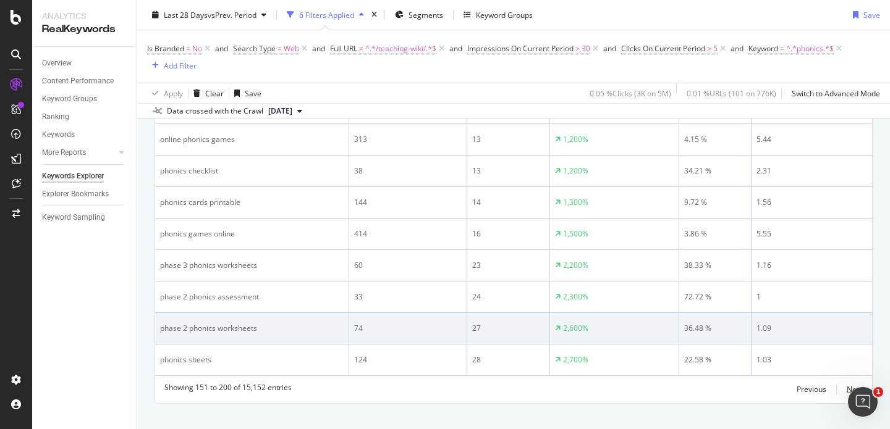
scroll to position [826, 0]
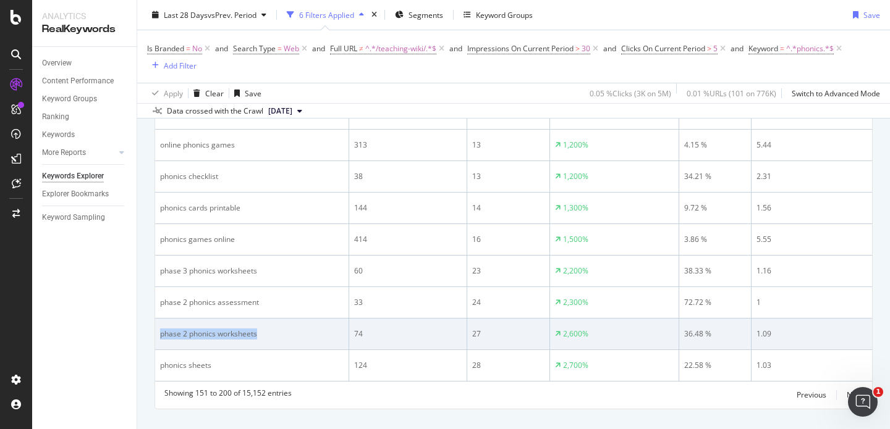
drag, startPoint x: 280, startPoint y: 334, endPoint x: 159, endPoint y: 334, distance: 121.1
click at [159, 334] on td "phase 2 phonics worksheets" at bounding box center [252, 335] width 194 height 32
copy div "phase 2 phonics worksheets"
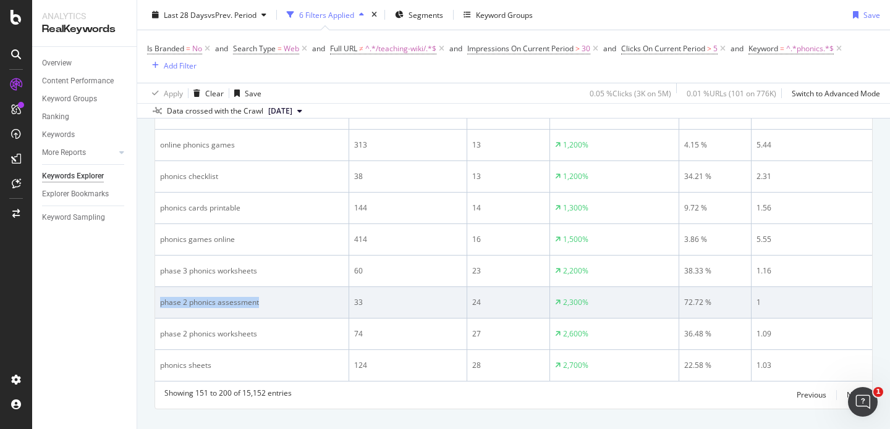
drag, startPoint x: 275, startPoint y: 308, endPoint x: 161, endPoint y: 297, distance: 114.1
click at [161, 297] on div "phase 2 phonics assessment" at bounding box center [251, 302] width 183 height 11
copy div "phase 2 phonics assessment"
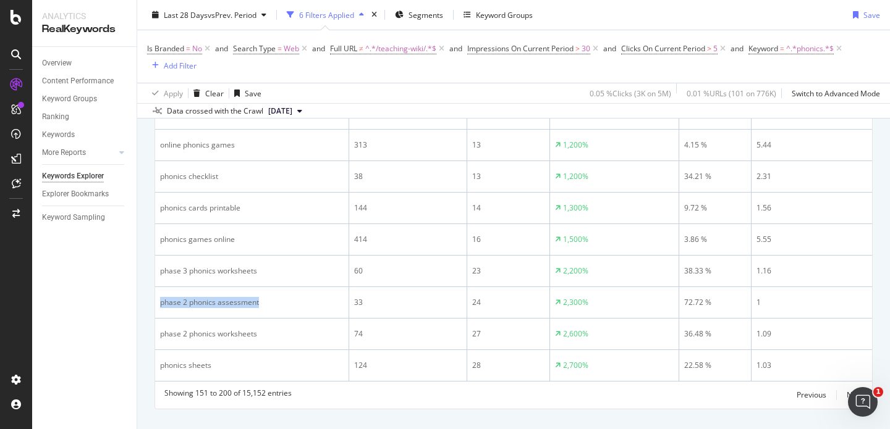
click at [302, 398] on div "Showing 151 to 200 of 15,152 entries Previous Next" at bounding box center [513, 395] width 717 height 15
